Goal: Transaction & Acquisition: Download file/media

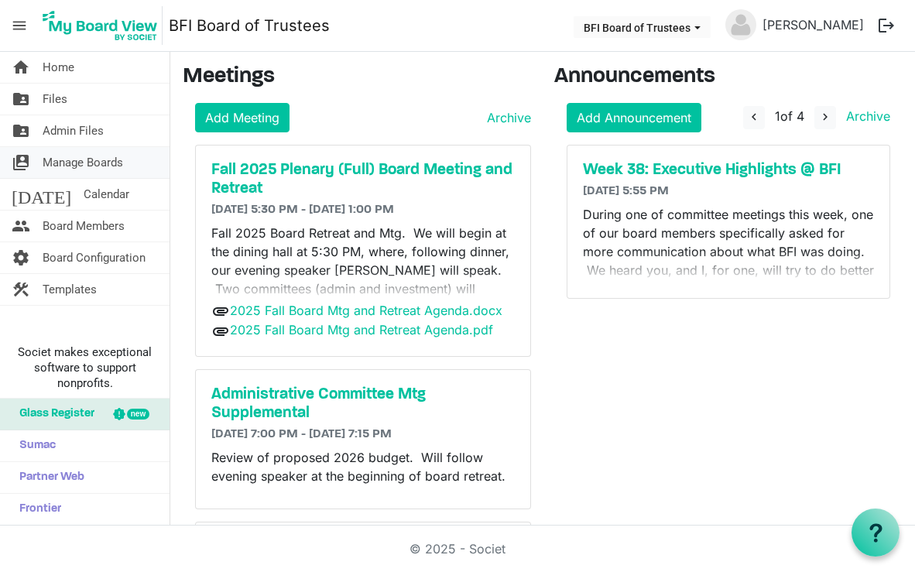
scroll to position [9, 0]
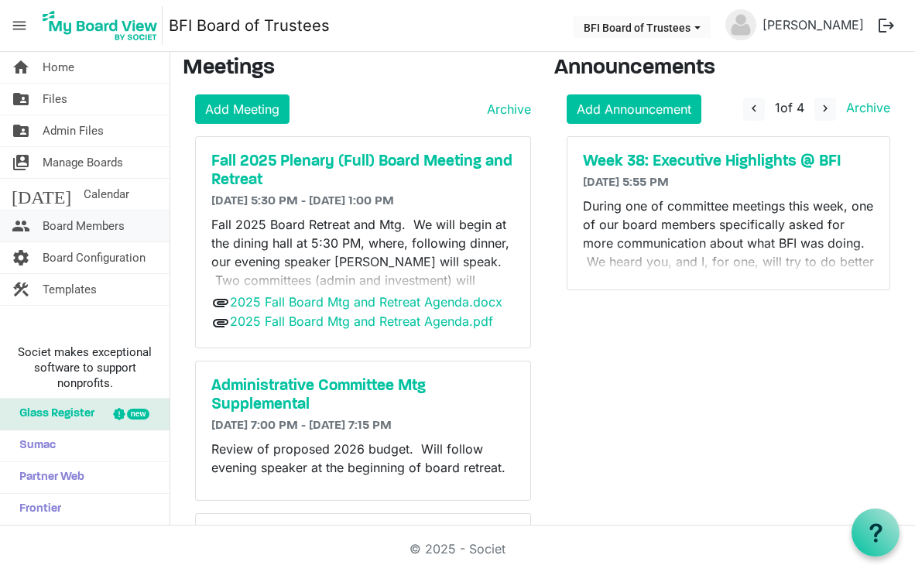
click at [95, 219] on span "Board Members" at bounding box center [84, 226] width 82 height 31
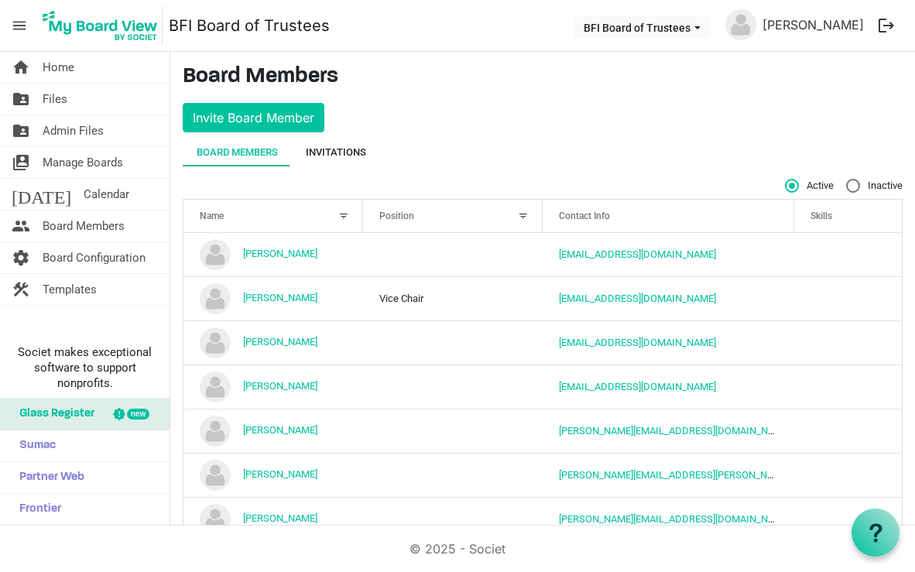
click at [336, 149] on div "Invitations" at bounding box center [336, 152] width 60 height 15
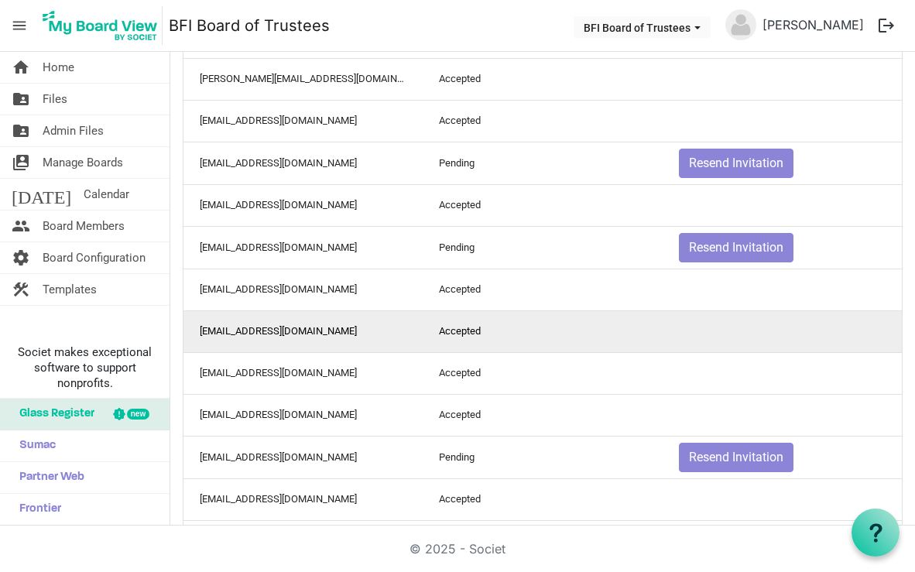
scroll to position [572, 0]
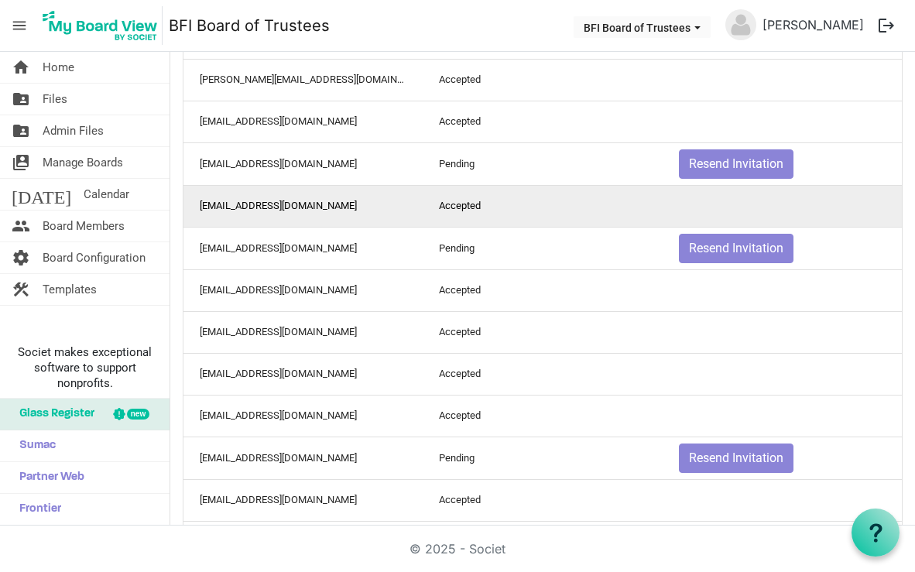
click at [556, 205] on td "Accepted" at bounding box center [542, 206] width 239 height 42
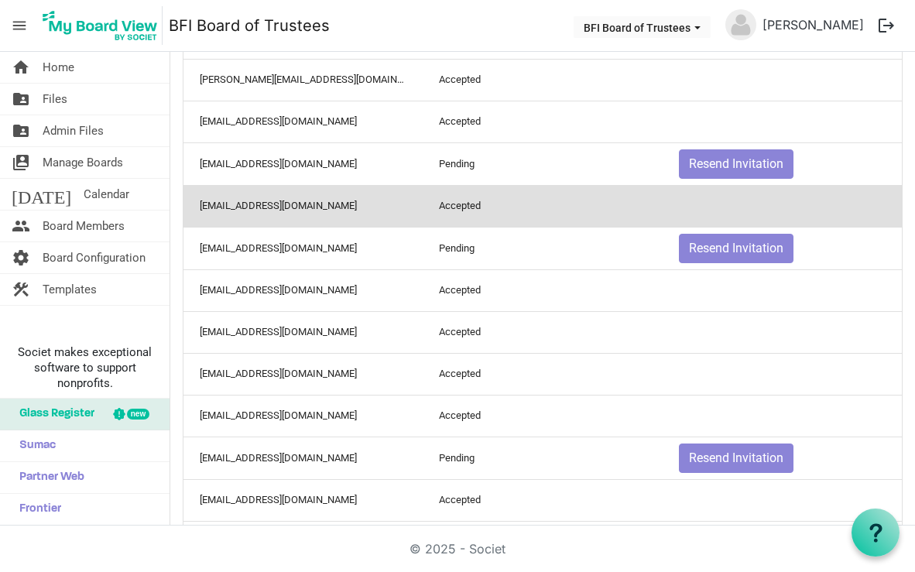
click at [517, 214] on td "Accepted" at bounding box center [542, 206] width 239 height 42
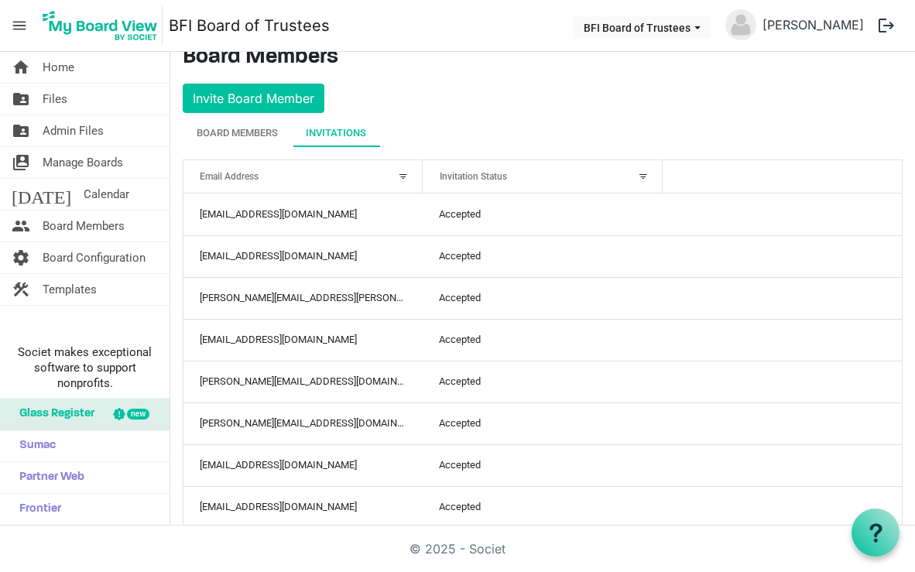
scroll to position [0, 0]
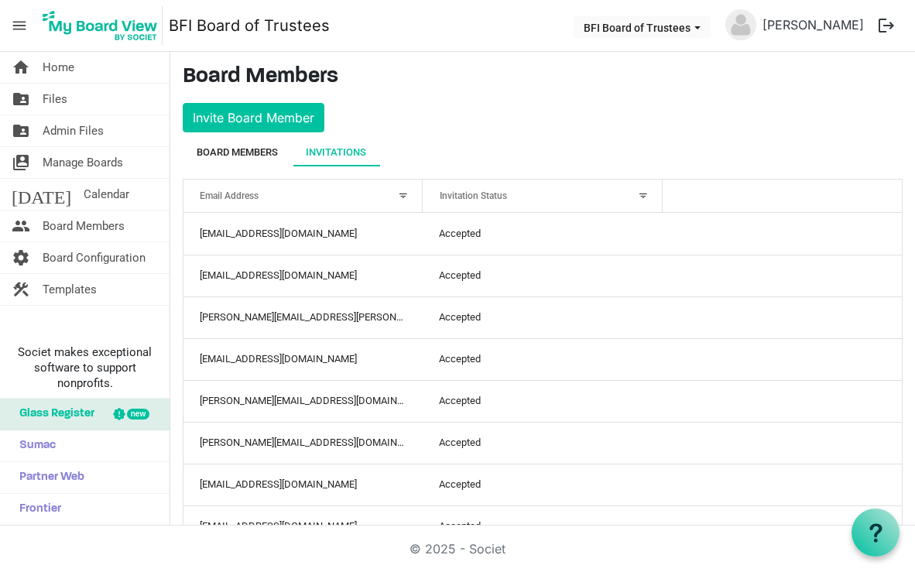
click at [249, 146] on div "Board Members" at bounding box center [237, 152] width 81 height 15
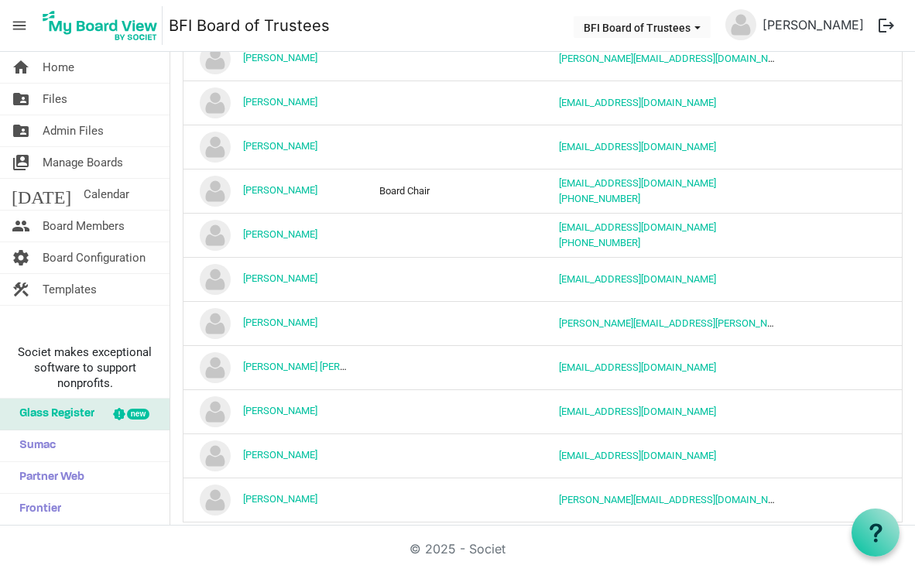
scroll to position [614, 0]
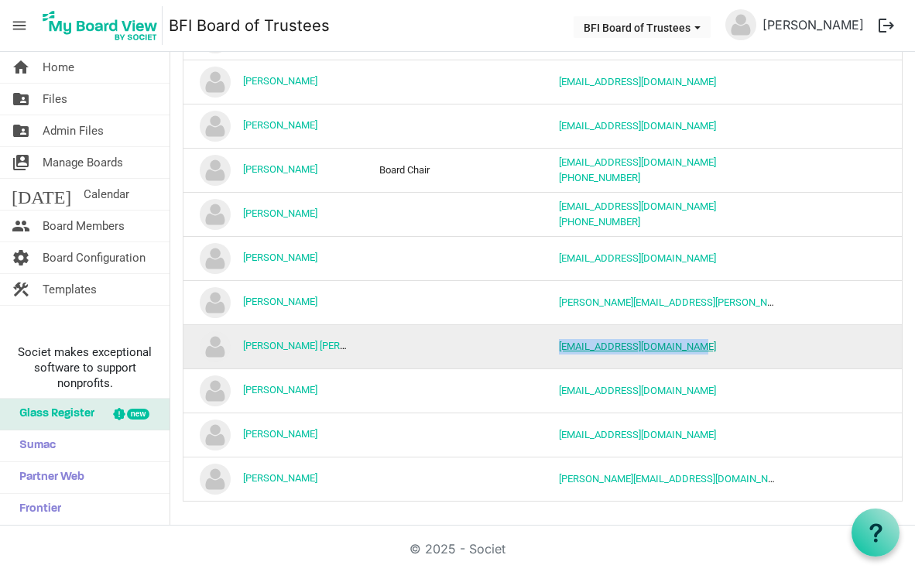
copy link "mrsbrownwalker01@gmail.com"
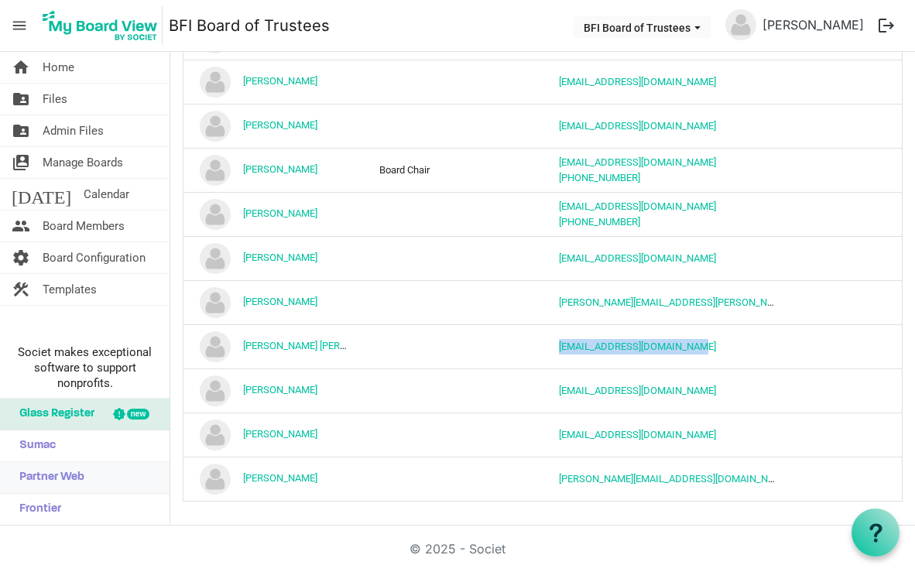
click at [153, 489] on link "Partner Web" at bounding box center [85, 477] width 170 height 31
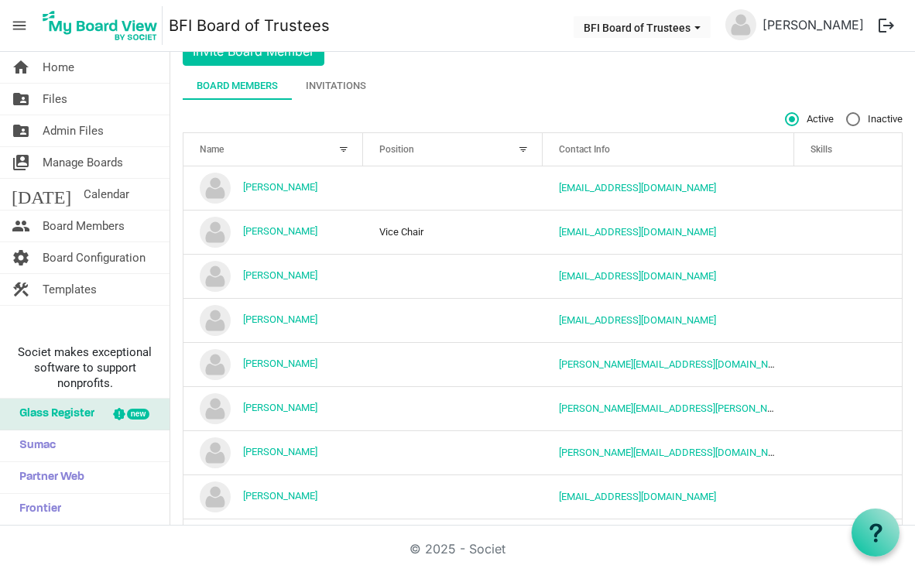
scroll to position [0, 0]
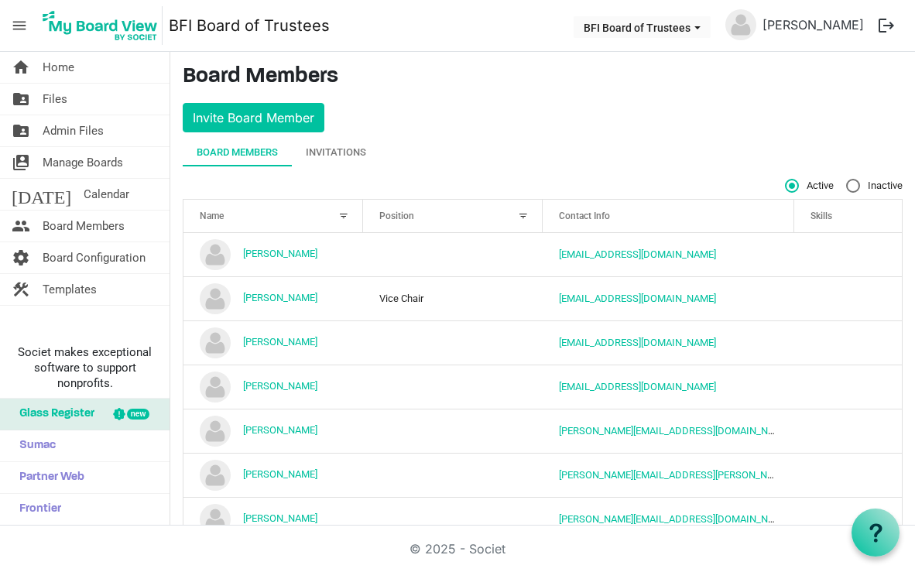
click at [455, 182] on div "Active Inactive" at bounding box center [543, 186] width 720 height 14
click at [106, 70] on link "home Home" at bounding box center [85, 67] width 170 height 31
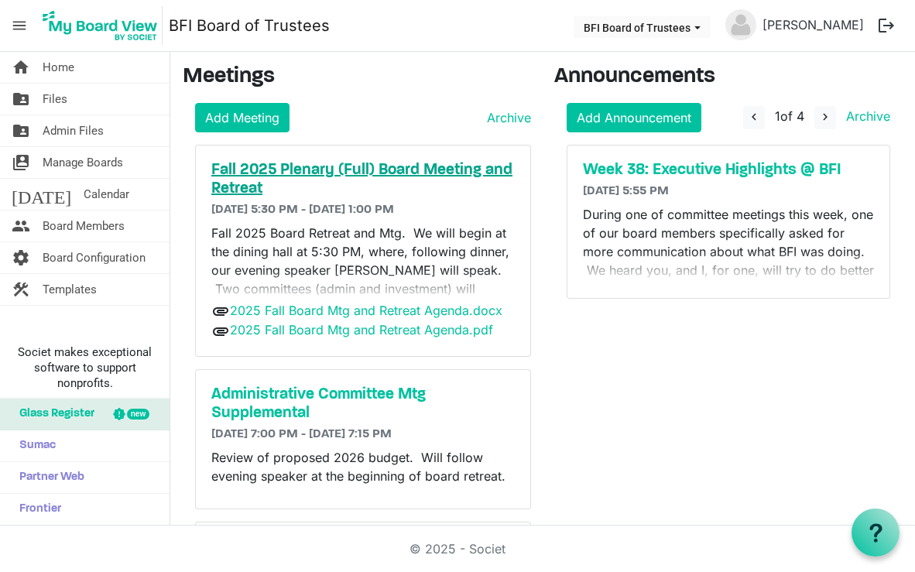
click at [400, 176] on h5 "Fall 2025 Plenary (Full) Board Meeting and Retreat" at bounding box center [363, 179] width 304 height 37
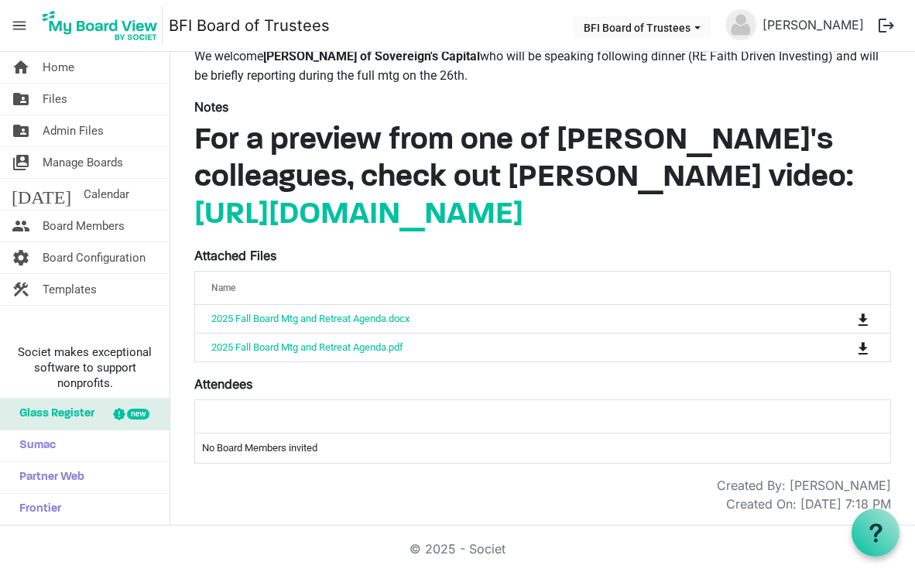
scroll to position [366, 0]
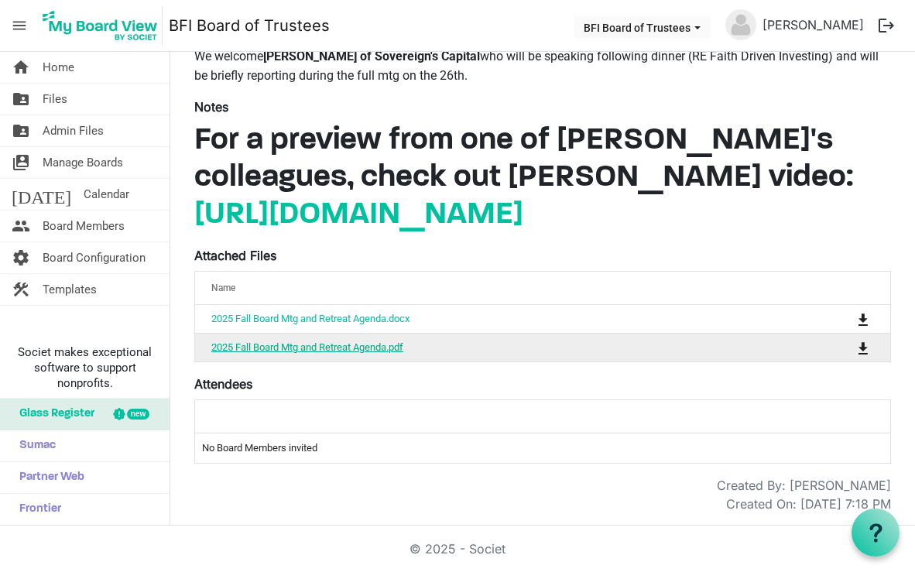
click at [345, 353] on link "2025 Fall Board Mtg and Retreat Agenda.pdf" at bounding box center [307, 347] width 192 height 12
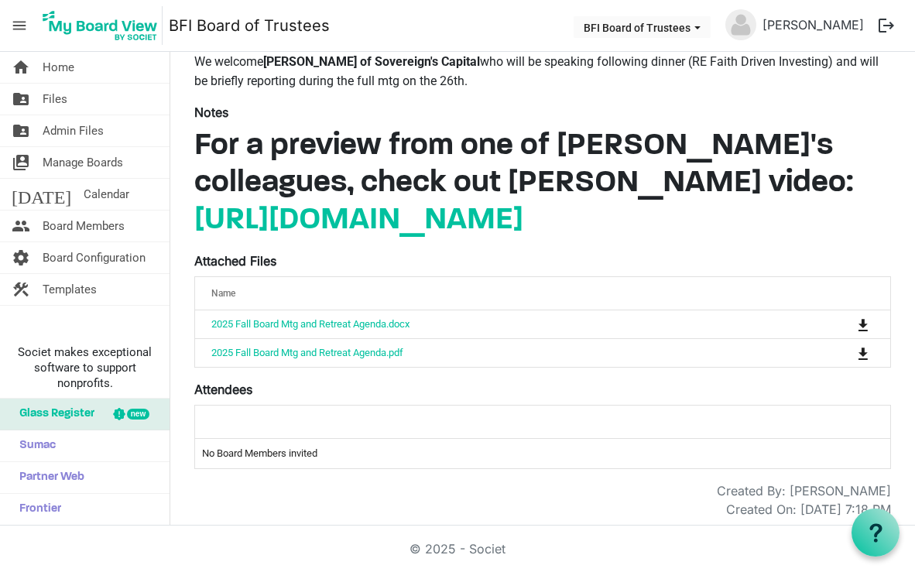
scroll to position [379, 0]
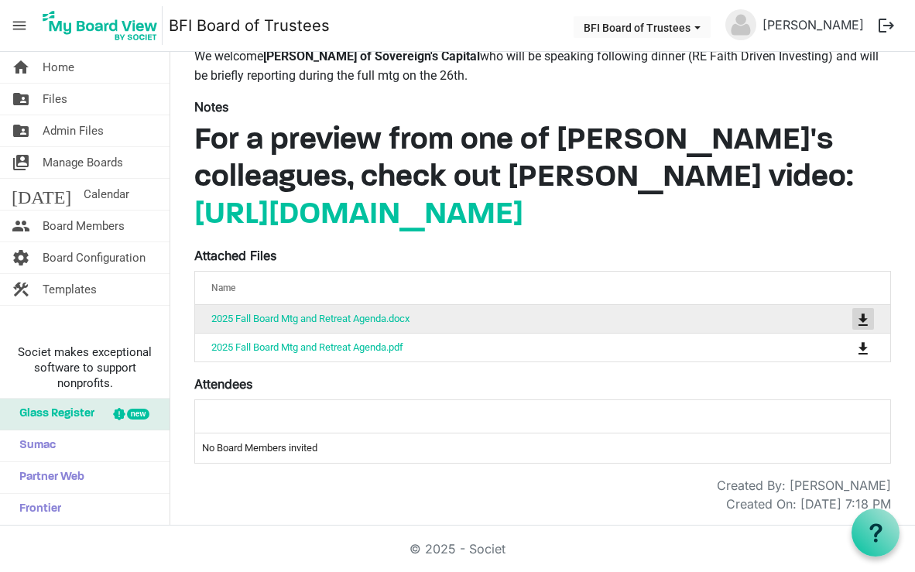
click at [860, 318] on span "is Command column column header" at bounding box center [863, 320] width 9 height 12
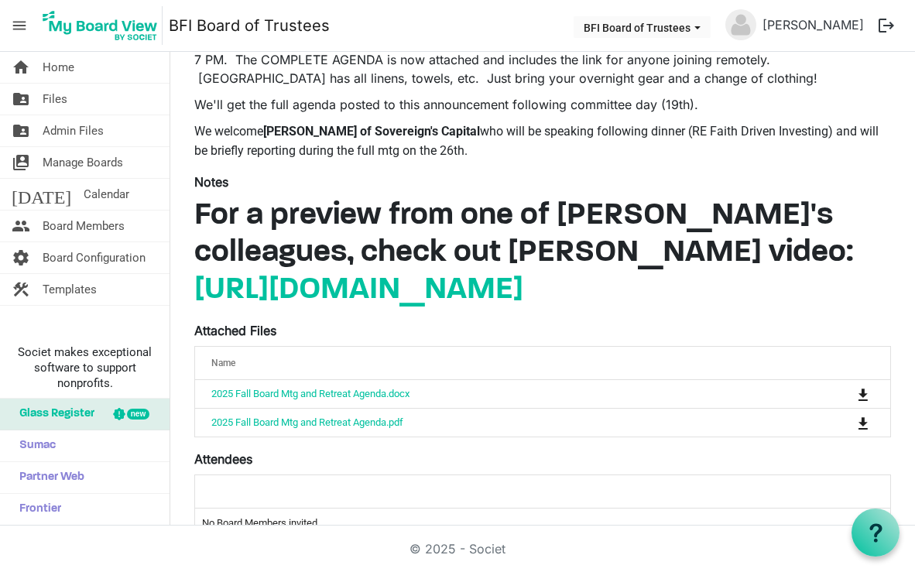
scroll to position [287, 0]
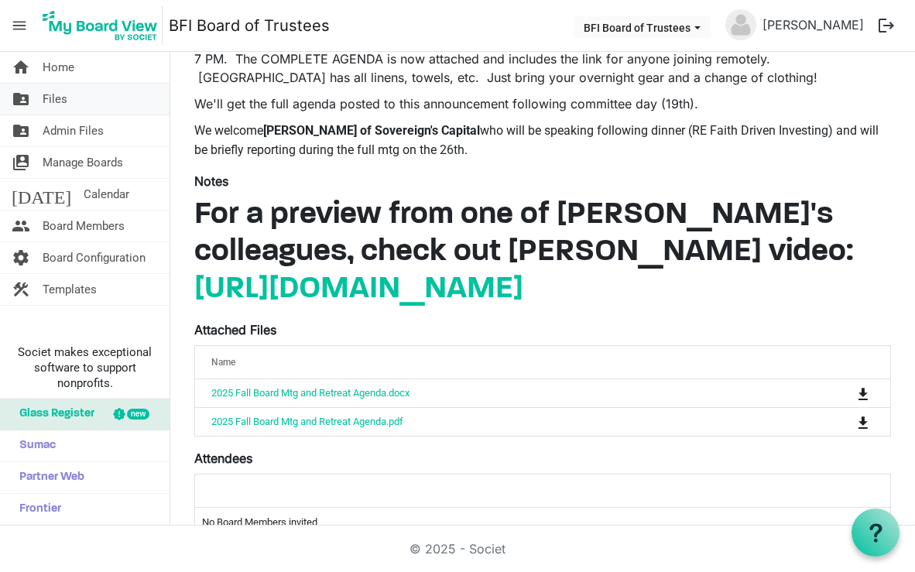
click at [54, 97] on span "Files" at bounding box center [55, 99] width 25 height 31
